Goal: Information Seeking & Learning: Compare options

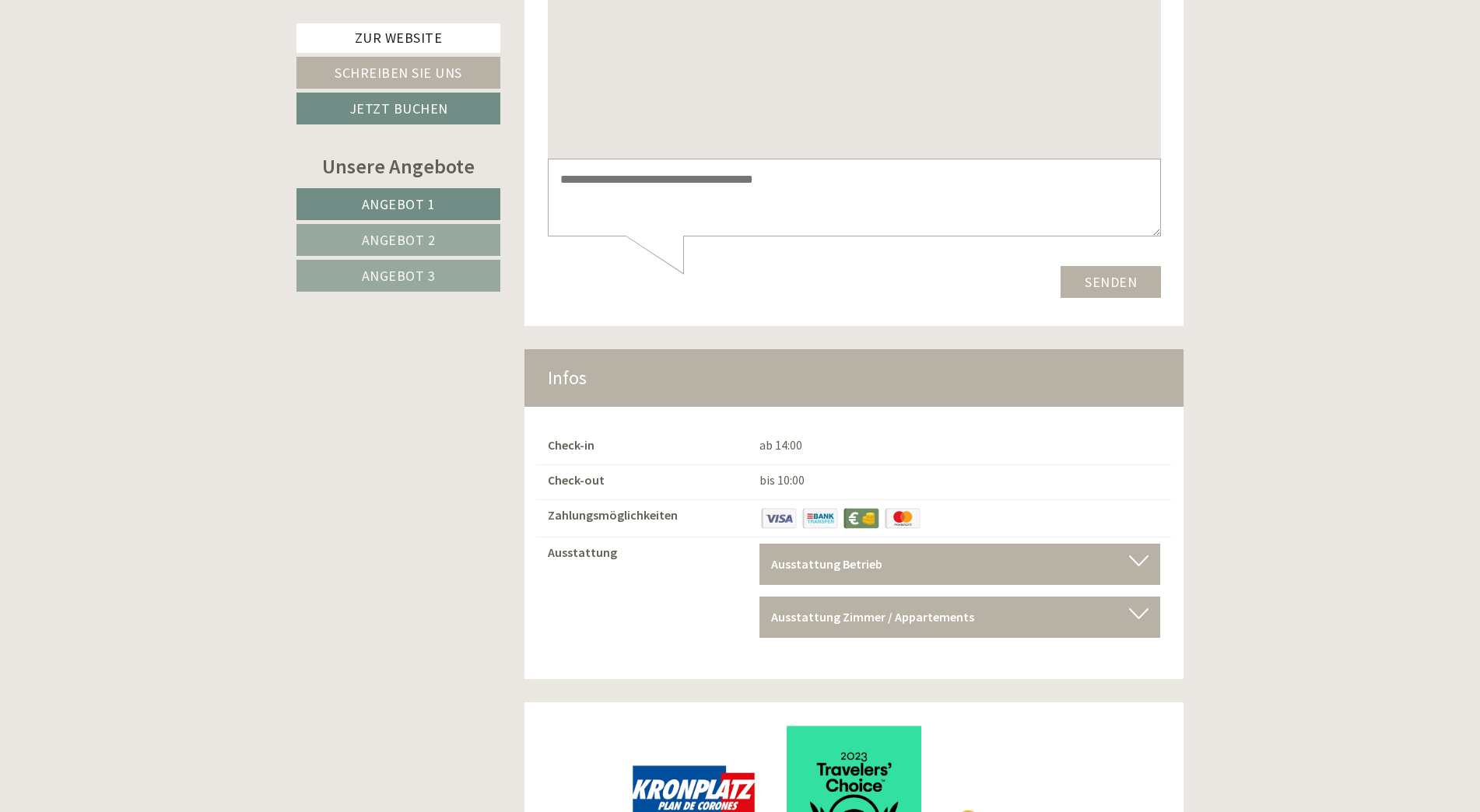
scroll to position [10876, 0]
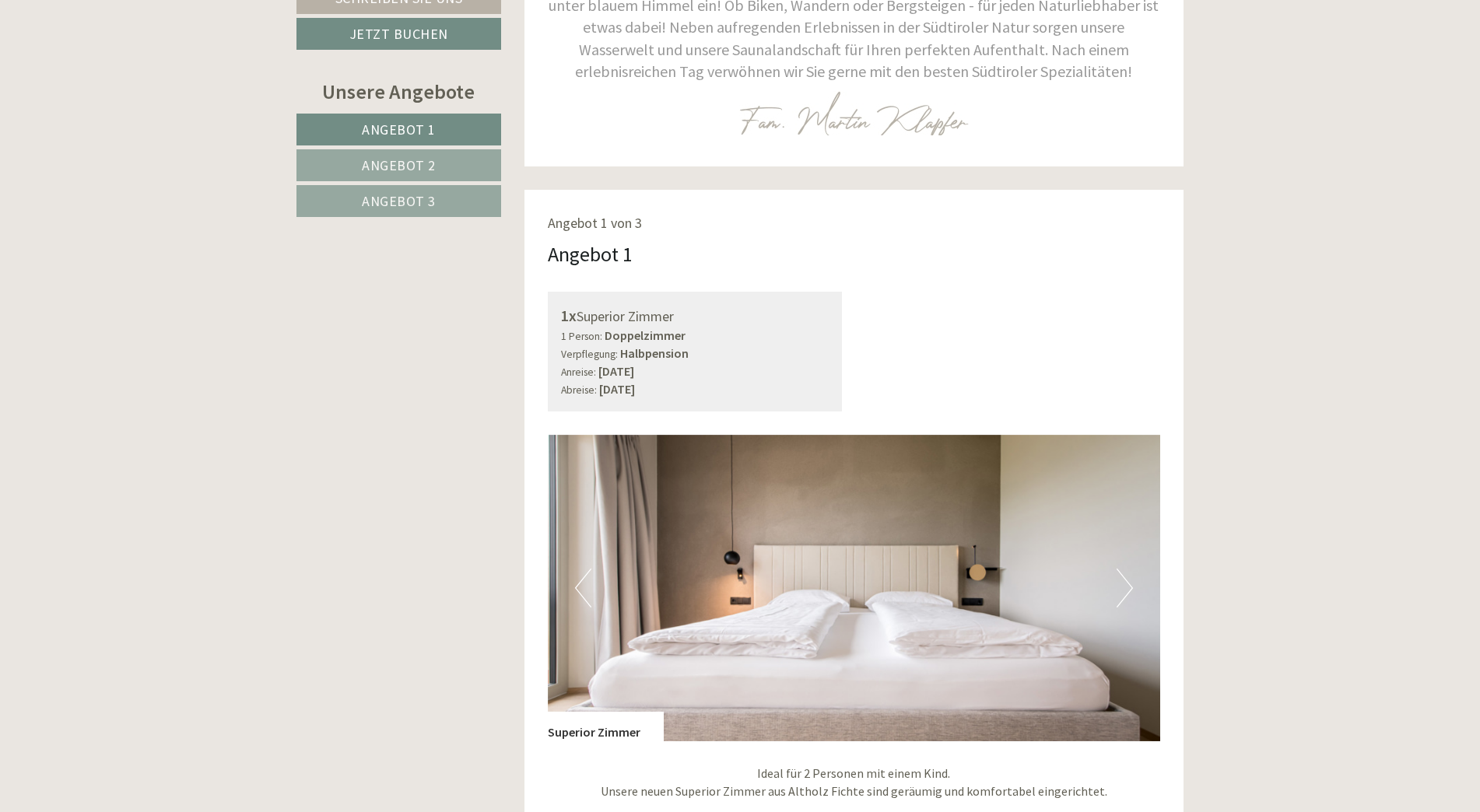
scroll to position [1089, 0]
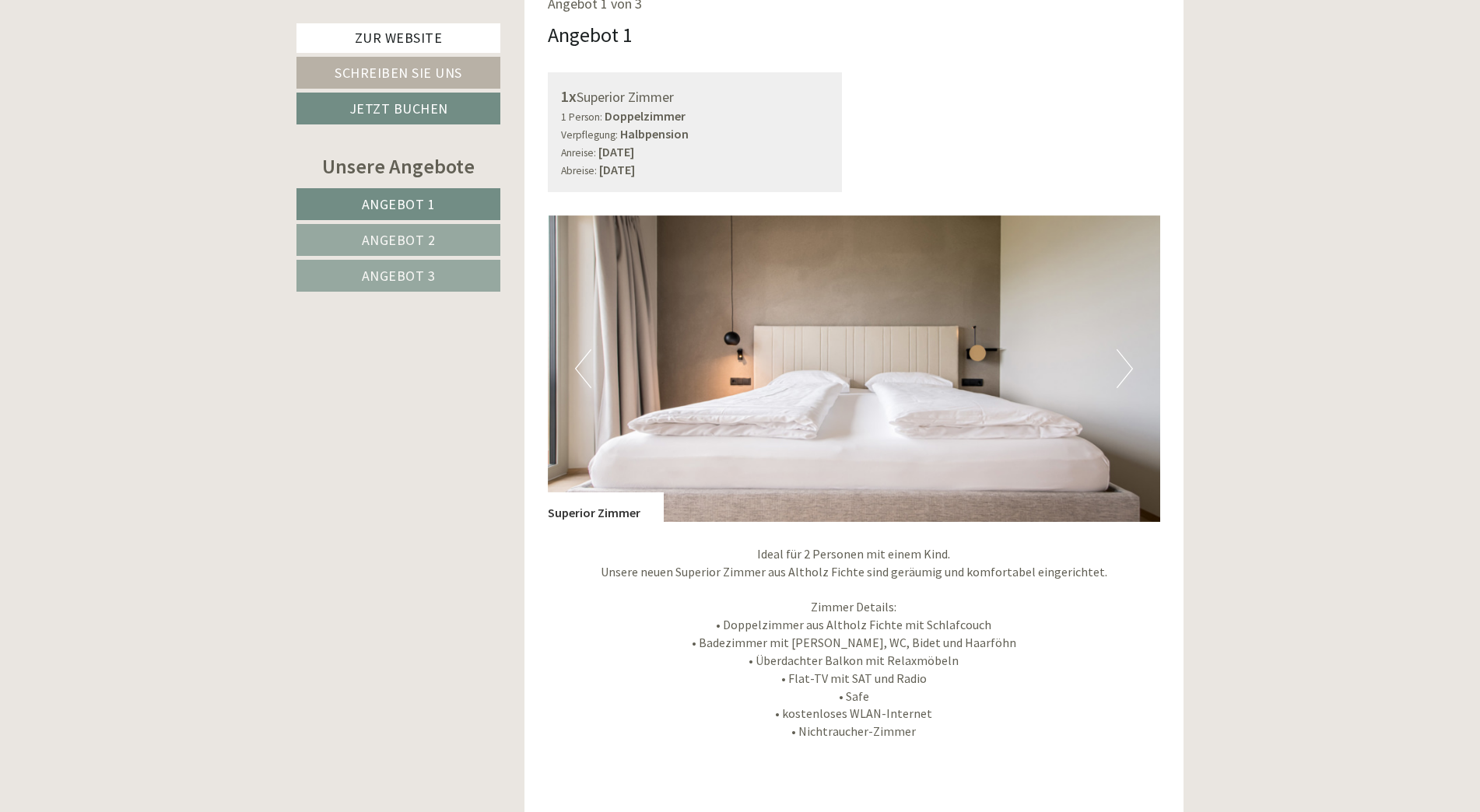
click at [407, 244] on span "Angebot 2" at bounding box center [399, 240] width 74 height 18
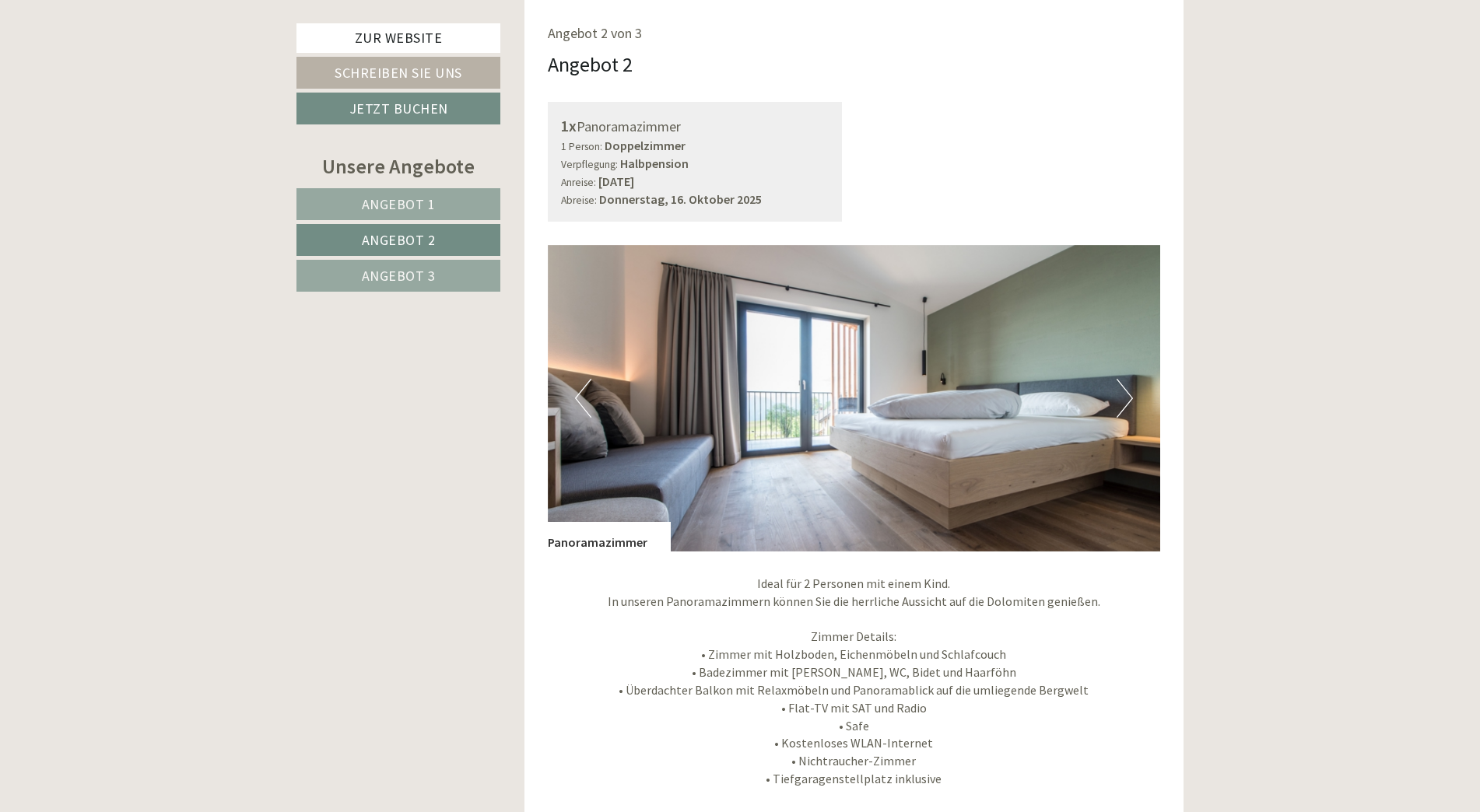
click at [417, 201] on span "Angebot 1" at bounding box center [399, 204] width 74 height 18
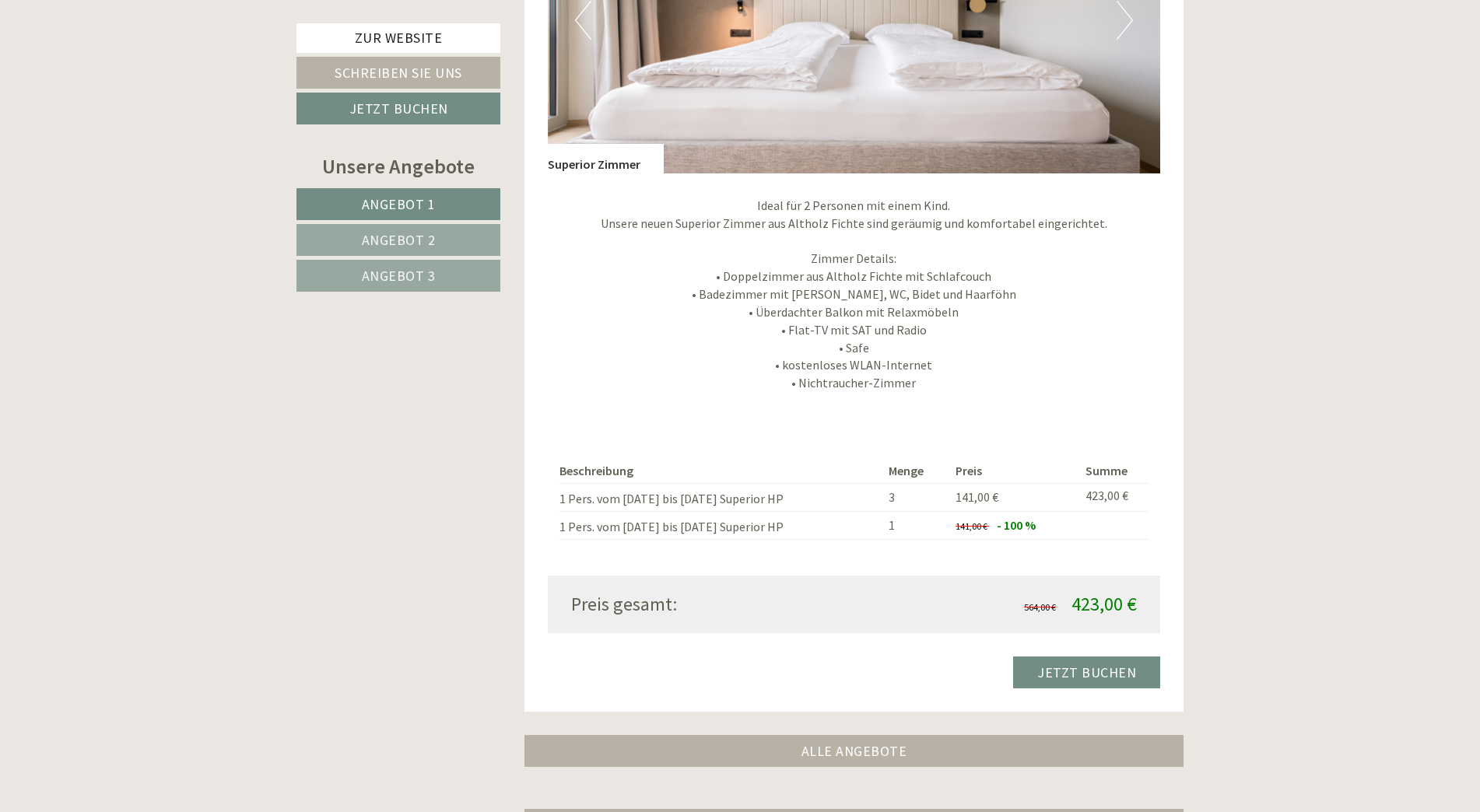
scroll to position [1526, 0]
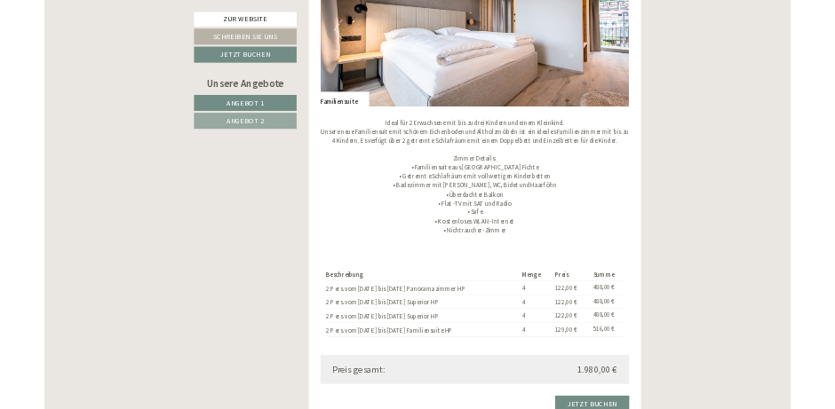
scroll to position [5239, 0]
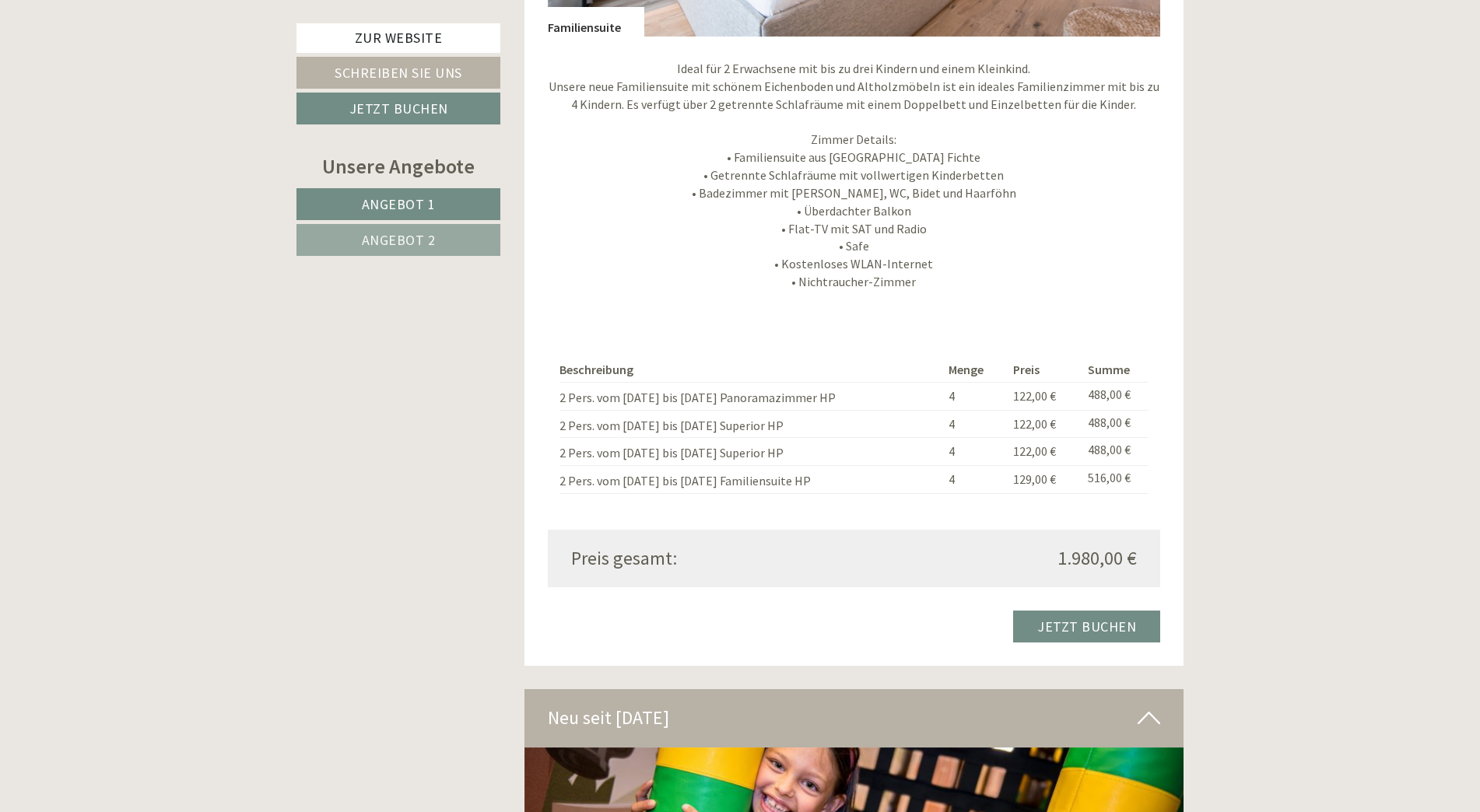
click at [1007, 406] on td "122,00 €" at bounding box center [1044, 396] width 74 height 28
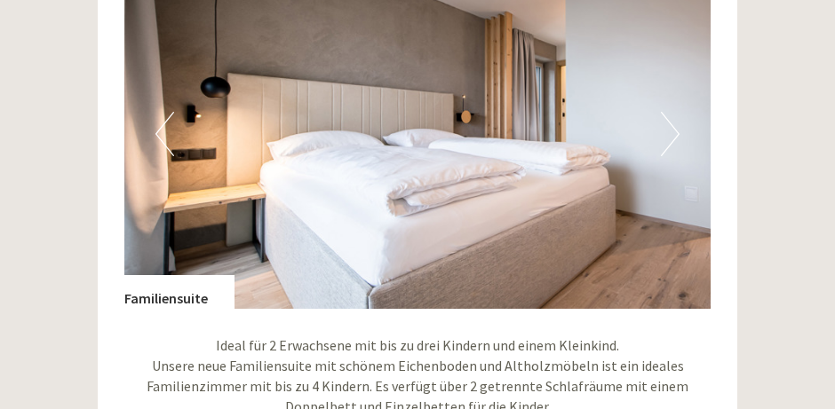
scroll to position [4984, 0]
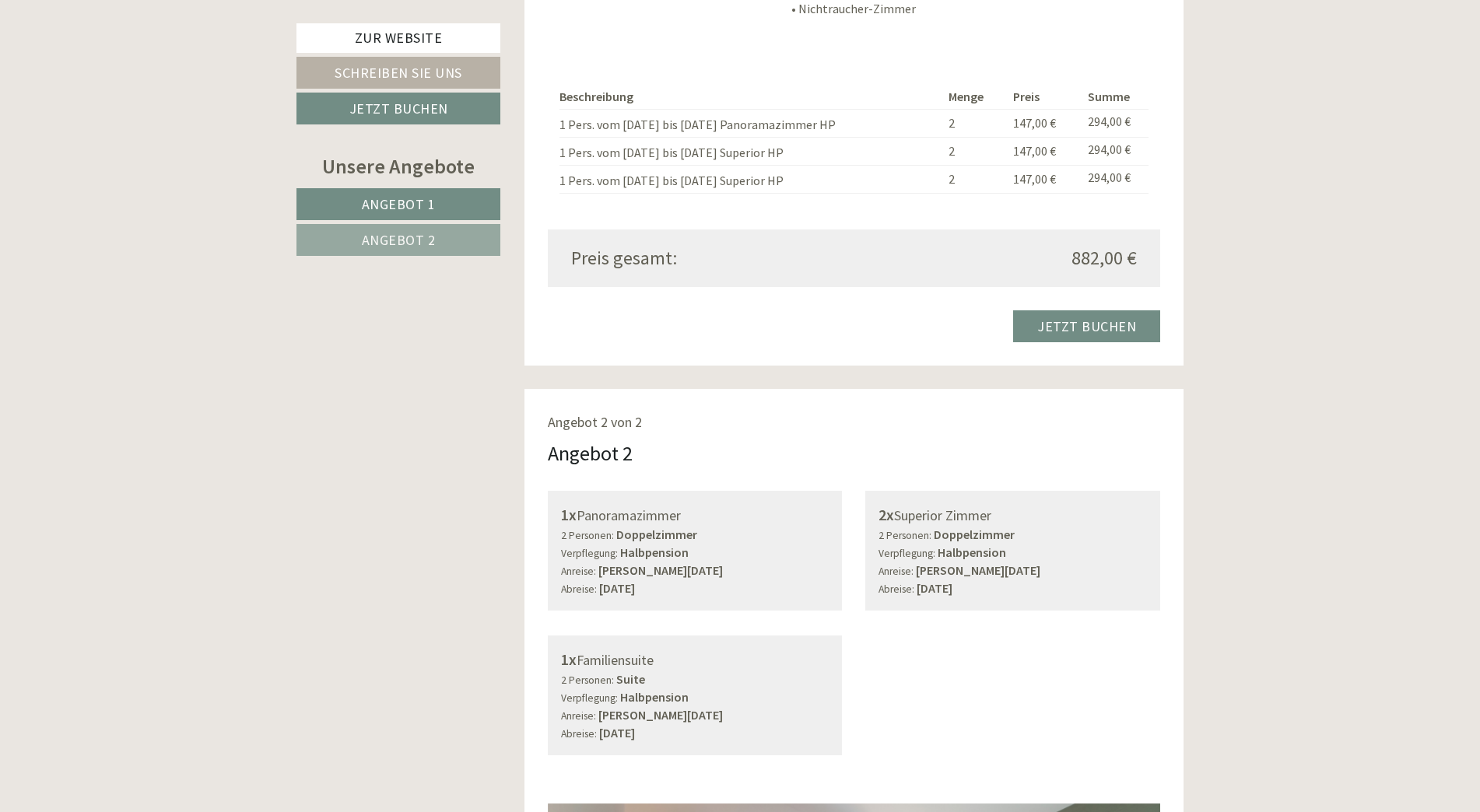
scroll to position [2411, 0]
